Goal: Complete application form

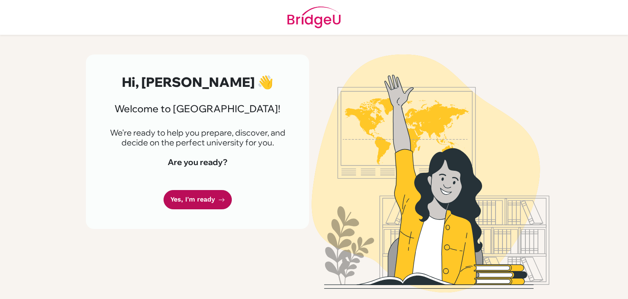
click at [208, 199] on link "Yes, I'm ready" at bounding box center [198, 199] width 68 height 19
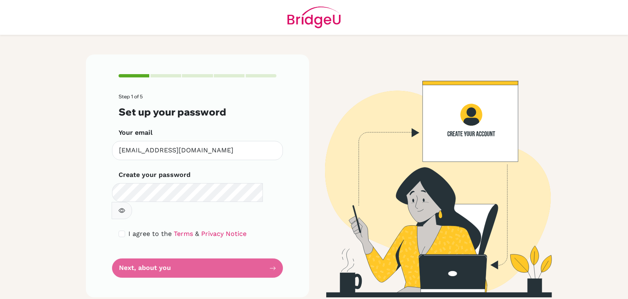
click at [132, 202] on button "button" at bounding box center [122, 210] width 20 height 17
click at [196, 248] on form "Step 1 of 5 Set up your password Your email ris250153@risstudents.com Invalid e…" at bounding box center [198, 186] width 158 height 184
click at [127, 229] on div "I agree to the Terms & Privacy Notice" at bounding box center [198, 234] width 158 height 10
click at [124, 230] on input "checkbox" at bounding box center [122, 233] width 7 height 7
checkbox input "true"
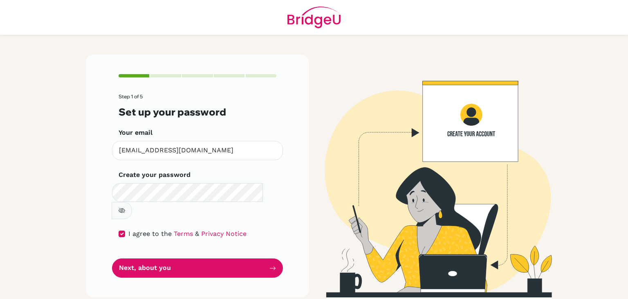
click at [139, 263] on div "Step 1 of 5 Set up your password Your email ris250153@risstudents.com Invalid e…" at bounding box center [197, 175] width 223 height 243
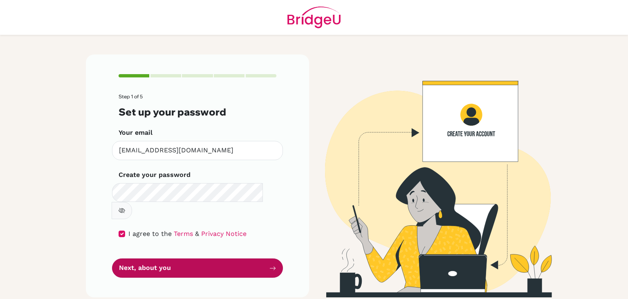
click at [146, 258] on button "Next, about you" at bounding box center [197, 267] width 171 height 19
